Goal: Task Accomplishment & Management: Manage account settings

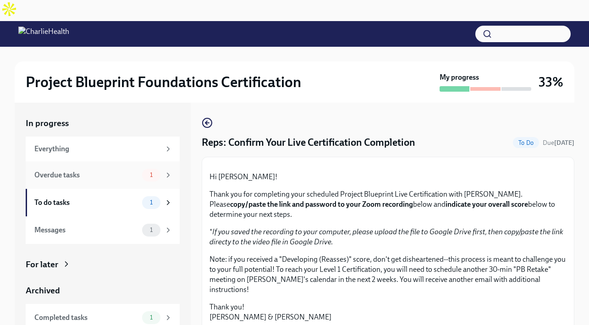
click at [120, 161] on div "Overdue tasks 1" at bounding box center [103, 175] width 154 height 28
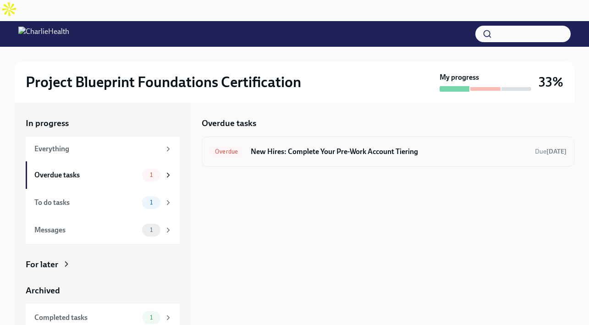
click at [268, 144] on div "Overdue New Hires: Complete Your Pre-Work Account Tiering Due [DATE]" at bounding box center [388, 151] width 357 height 15
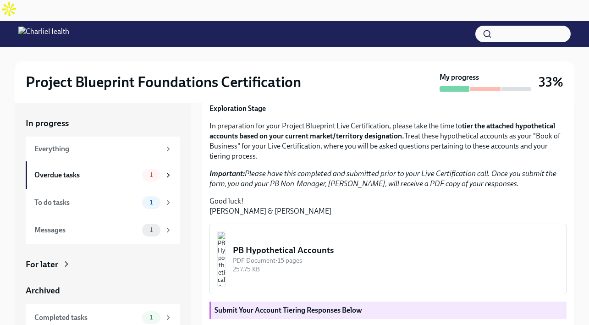
scroll to position [245, 0]
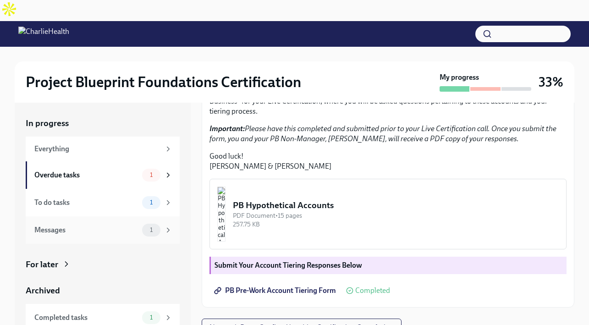
click at [109, 225] on div "Messages" at bounding box center [86, 230] width 104 height 10
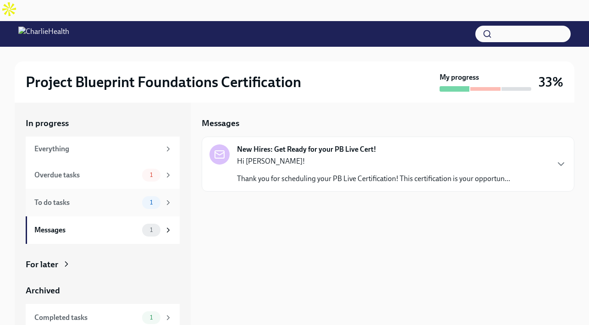
click at [113, 192] on div "To do tasks 1" at bounding box center [103, 203] width 154 height 28
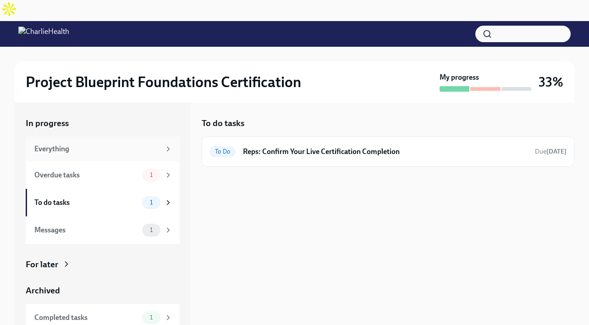
click at [116, 144] on div "Everything" at bounding box center [97, 149] width 126 height 10
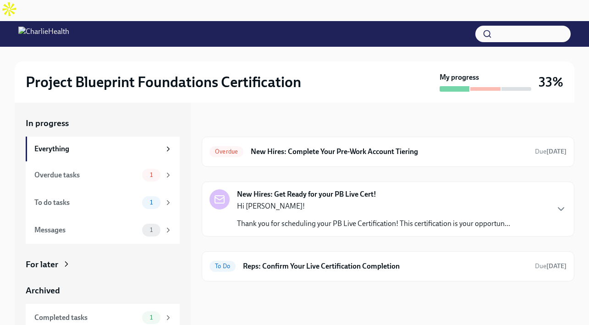
click at [295, 189] on strong "New Hires: Get Ready for your PB Live Cert!" at bounding box center [306, 194] width 139 height 10
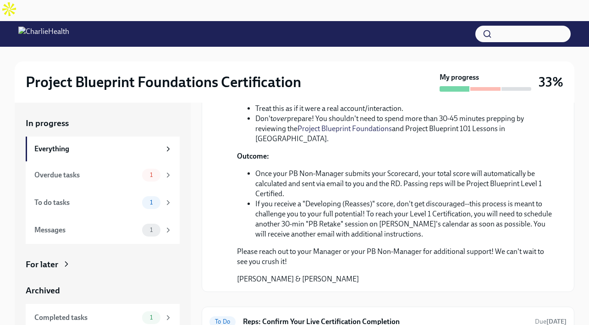
scroll to position [454, 0]
